Goal: Transaction & Acquisition: Purchase product/service

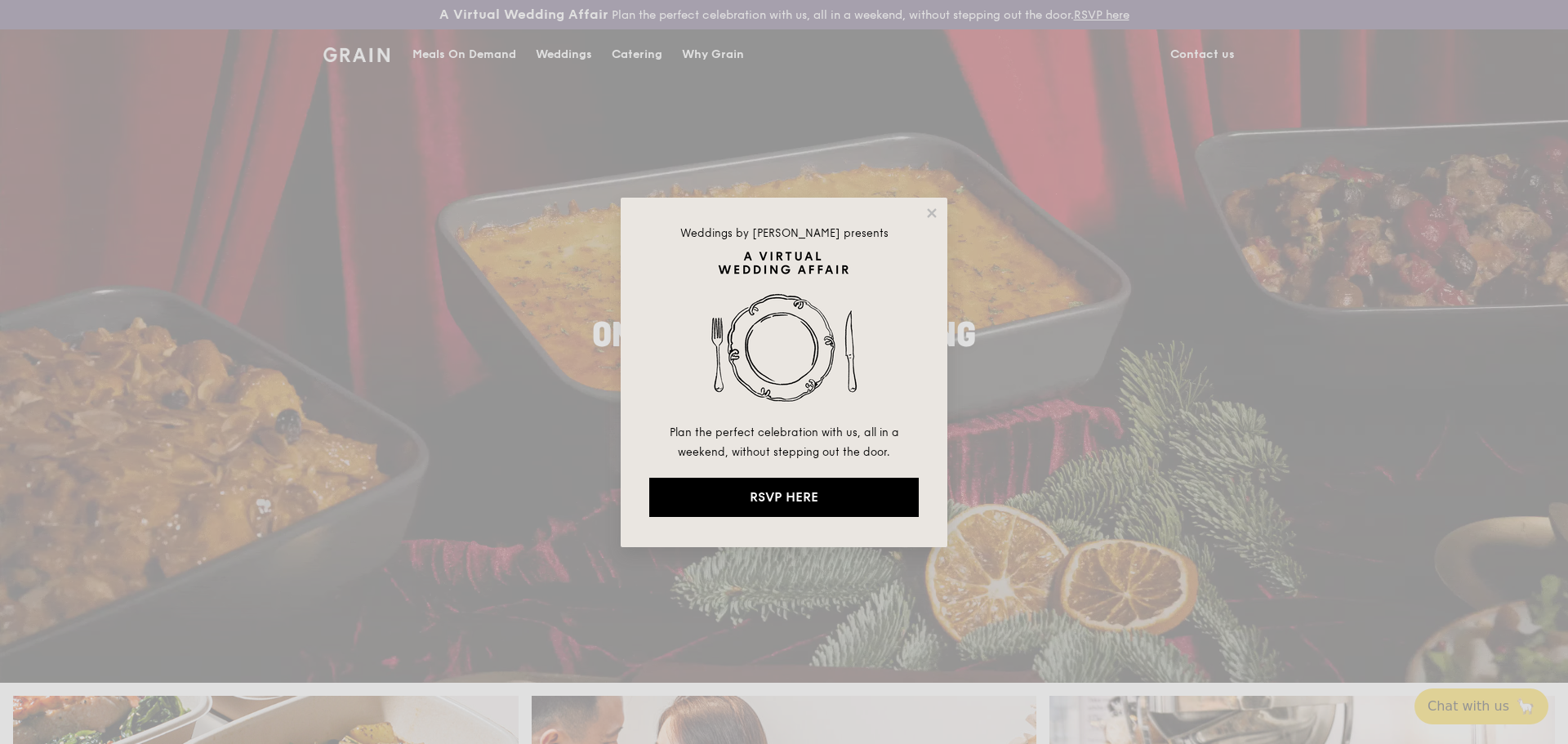
click at [928, 203] on div "Weddings by [PERSON_NAME] presents Plan the perfect celebration with us, all in…" at bounding box center [784, 372] width 326 height 349
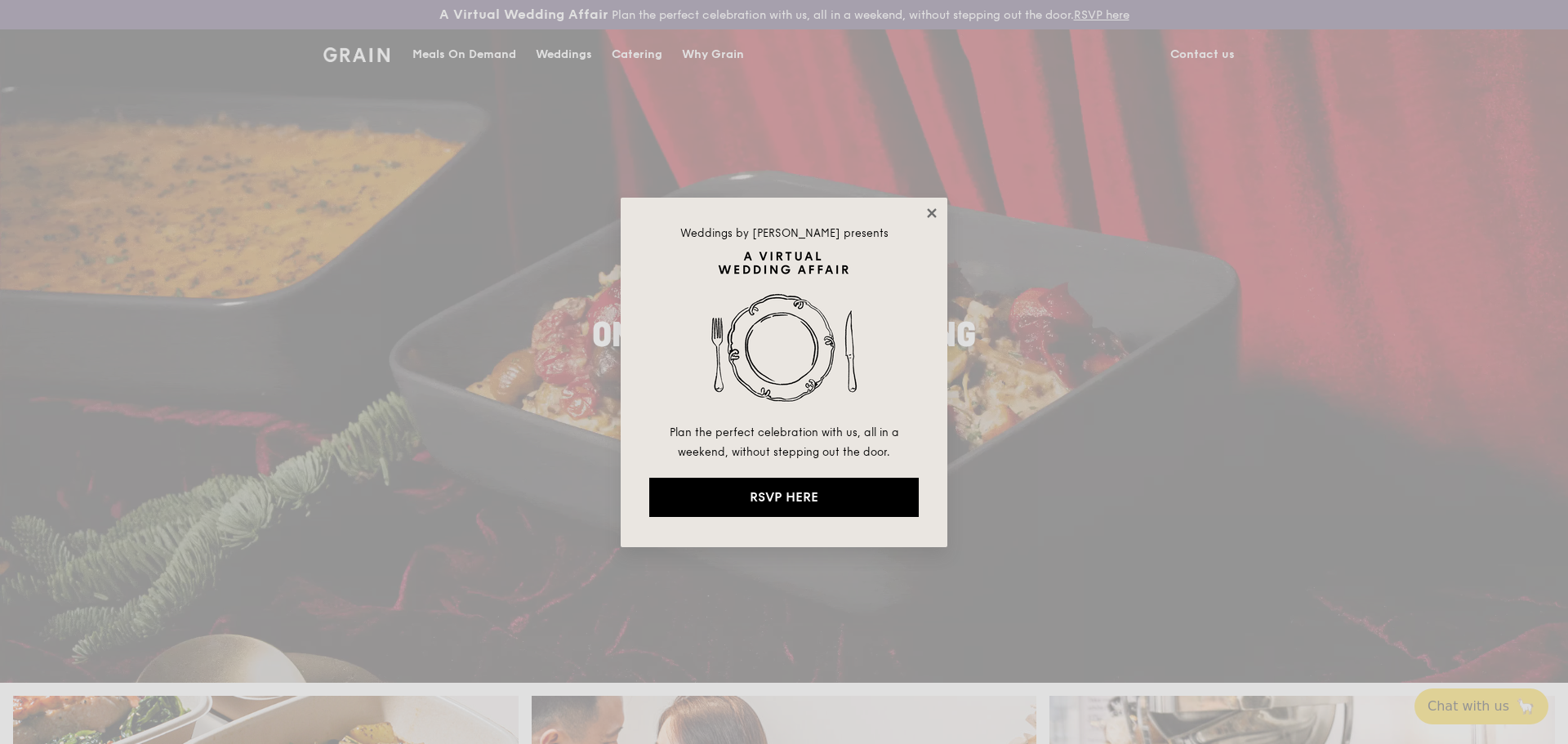
click at [926, 214] on icon at bounding box center [931, 212] width 15 height 15
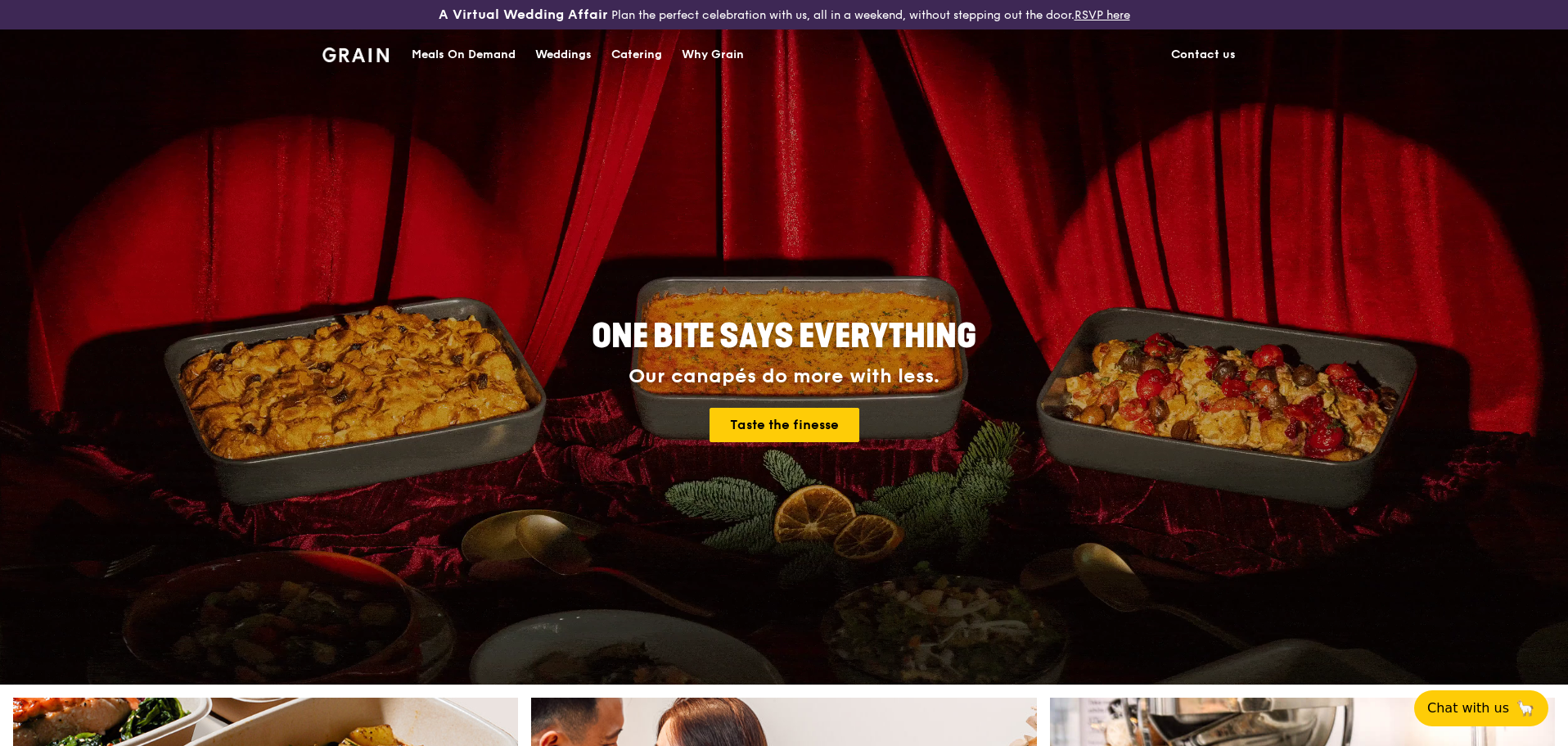
click at [716, 61] on div "Why Grain" at bounding box center [713, 55] width 62 height 49
click at [631, 54] on div "Catering" at bounding box center [636, 55] width 50 height 49
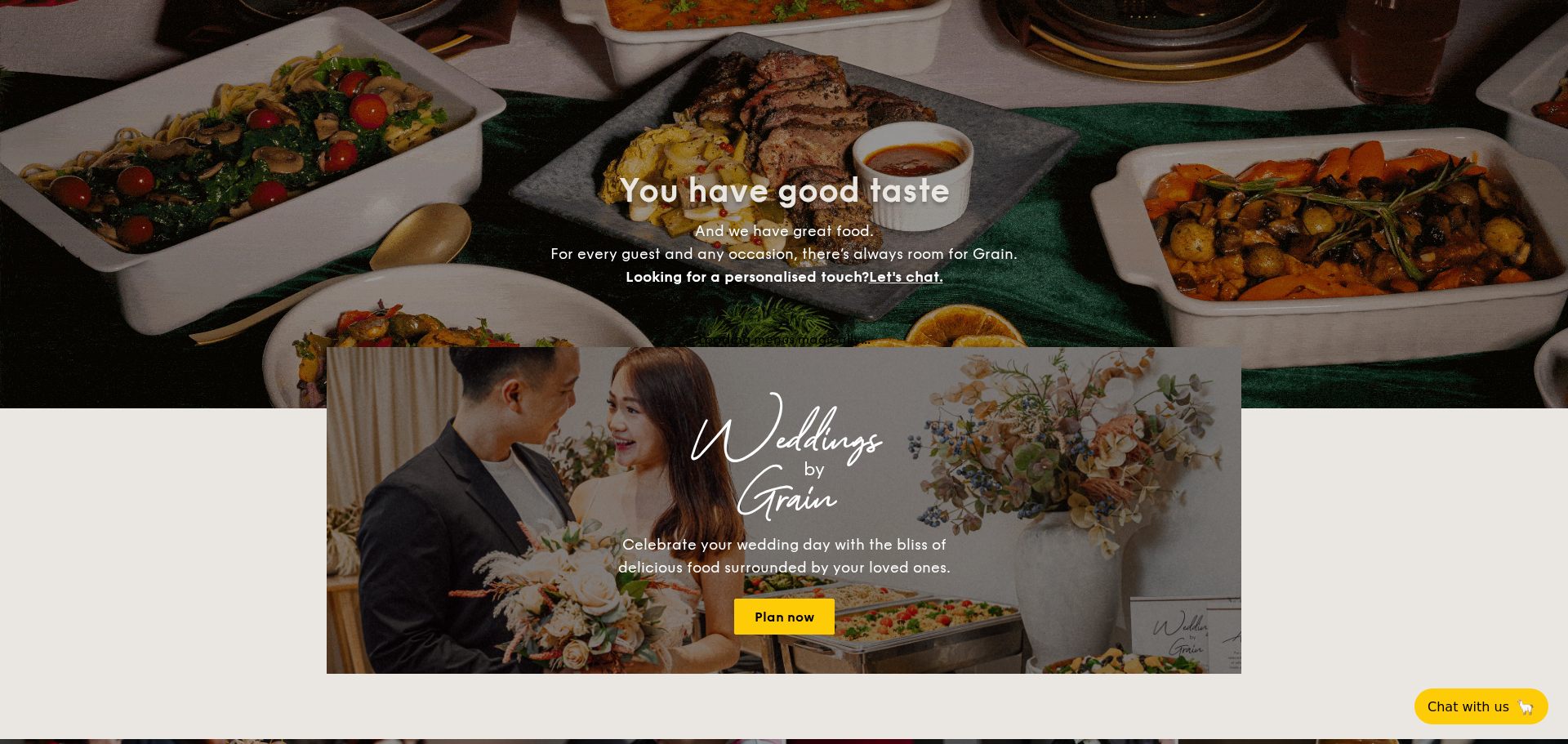
select select
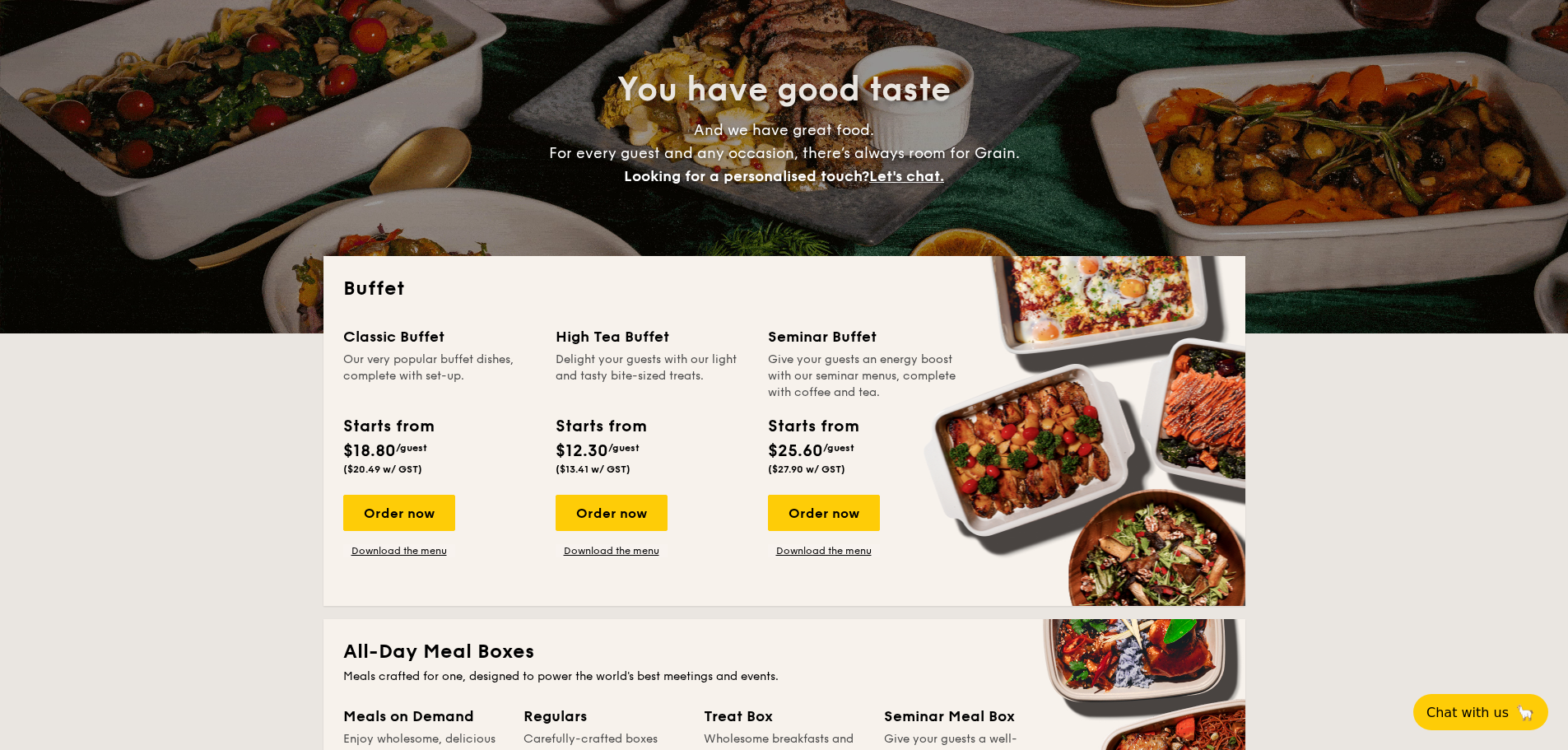
scroll to position [164, 0]
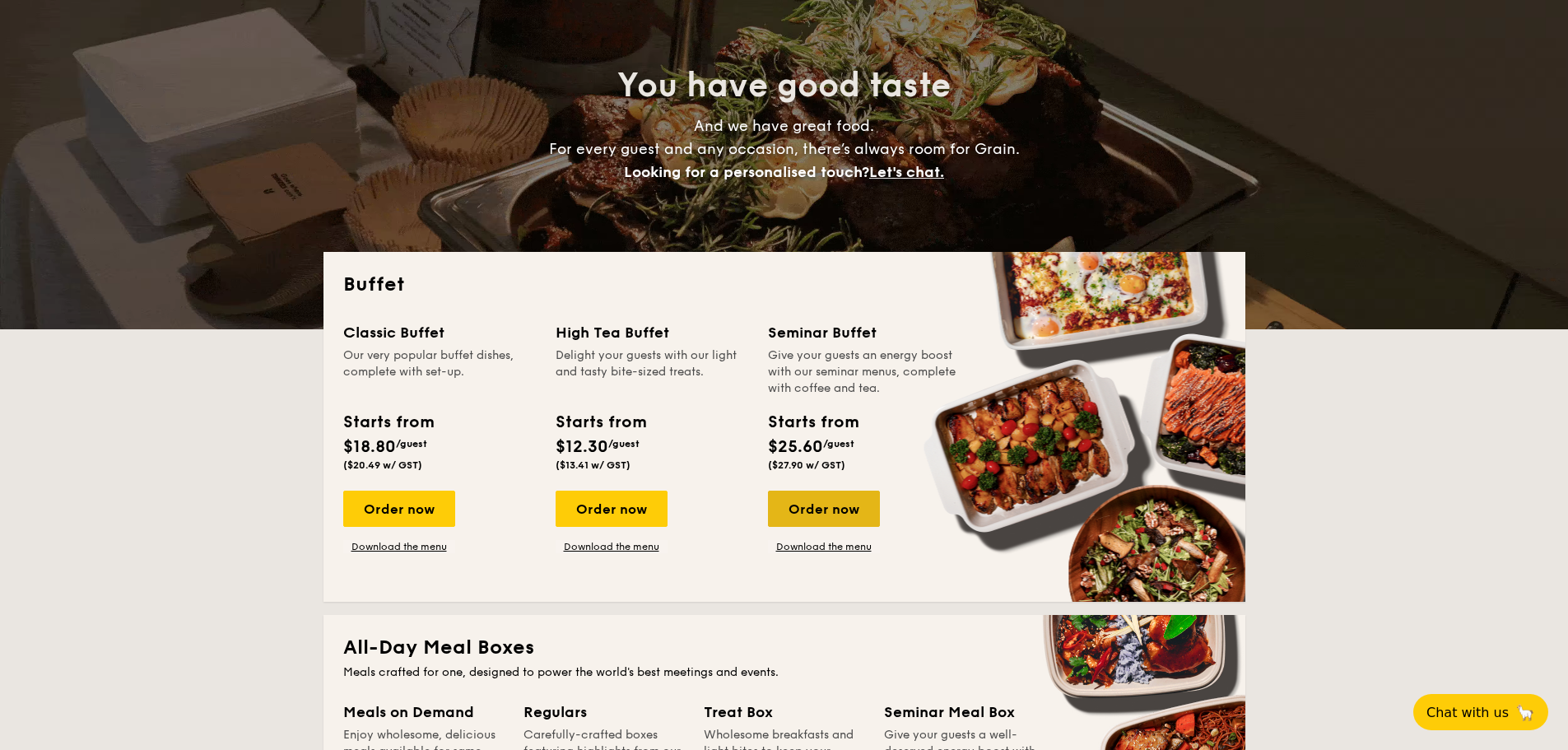
click at [846, 519] on div "Order now" at bounding box center [824, 508] width 112 height 36
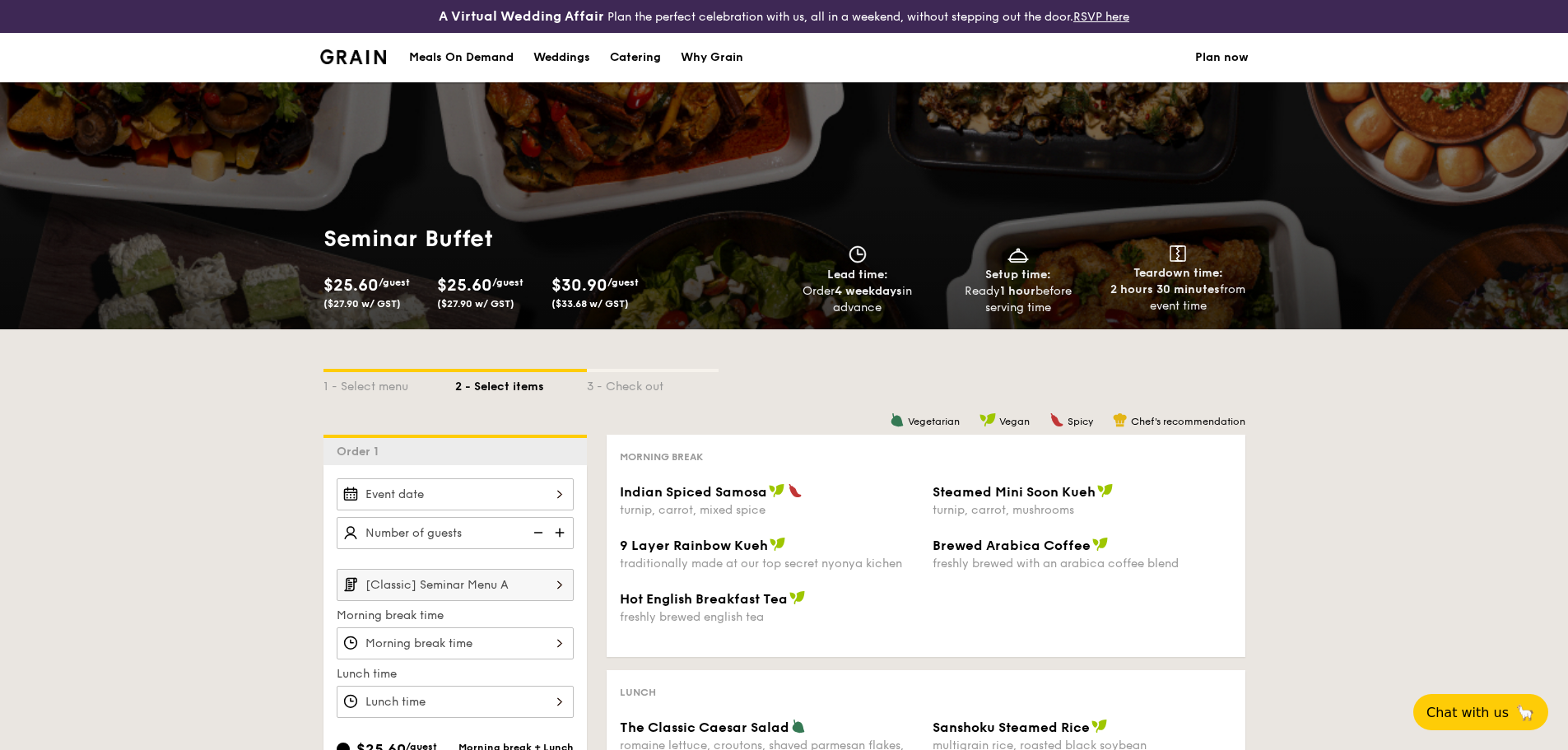
scroll to position [83, 0]
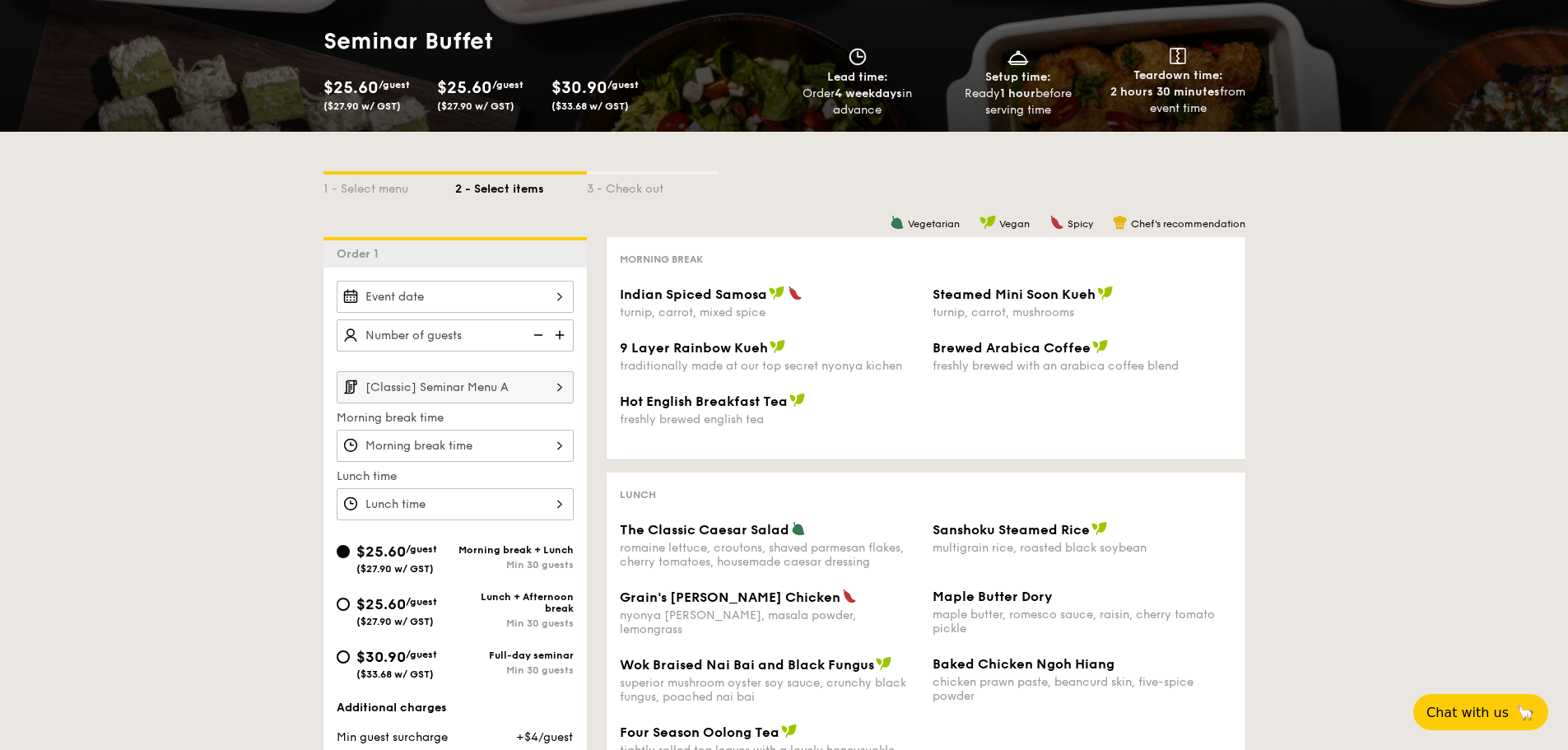
select select
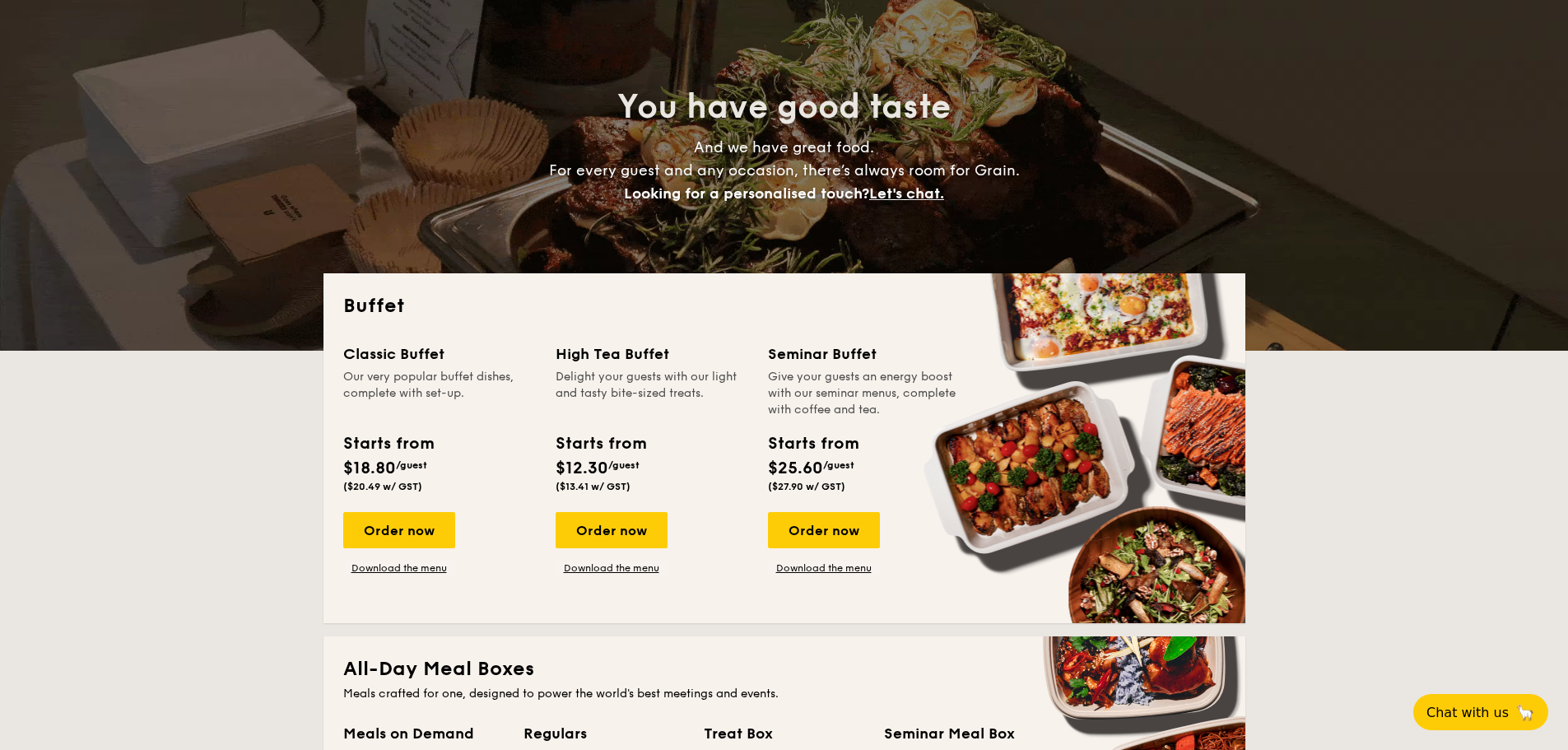
scroll to position [116, 0]
